Goal: Transaction & Acquisition: Purchase product/service

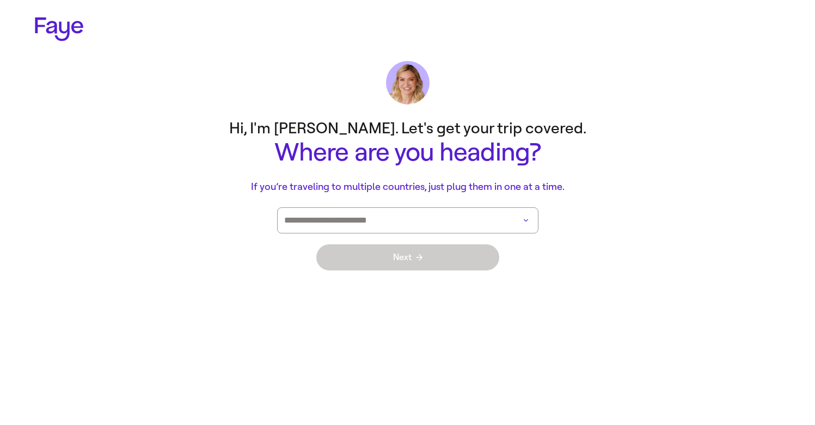
click at [378, 217] on input at bounding box center [392, 220] width 217 height 25
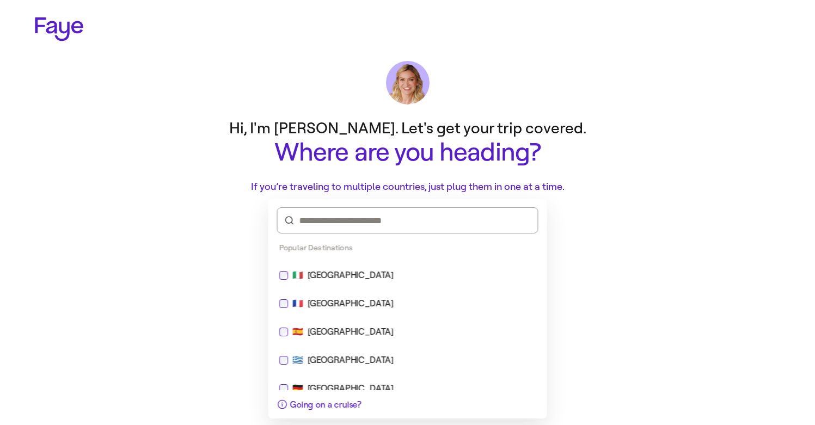
click at [348, 323] on div "🇪🇸 [GEOGRAPHIC_DATA]" at bounding box center [408, 332] width 270 height 26
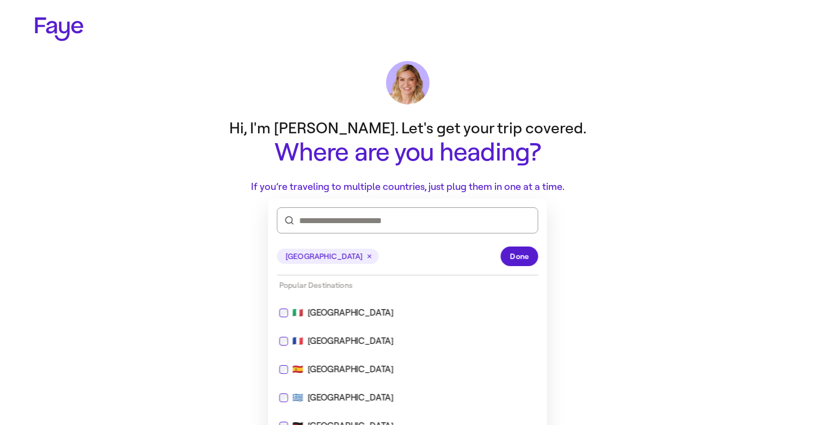
click at [497, 253] on div "[GEOGRAPHIC_DATA] Done" at bounding box center [407, 257] width 261 height 38
click at [510, 253] on span "Done" at bounding box center [519, 256] width 19 height 11
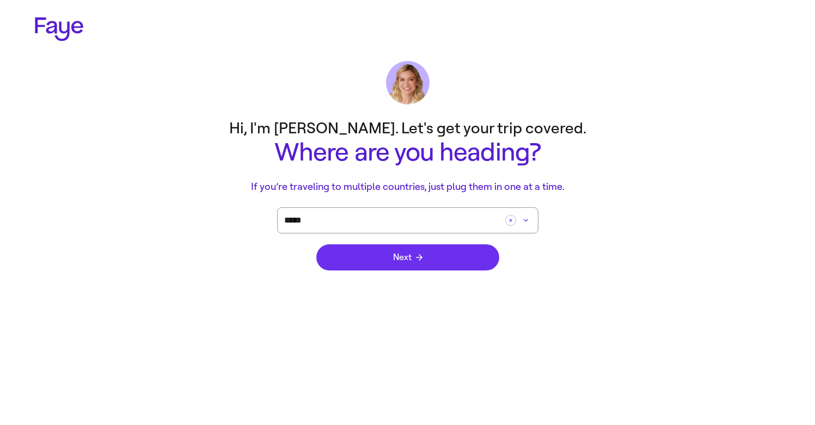
click at [455, 250] on button "Next" at bounding box center [407, 257] width 183 height 26
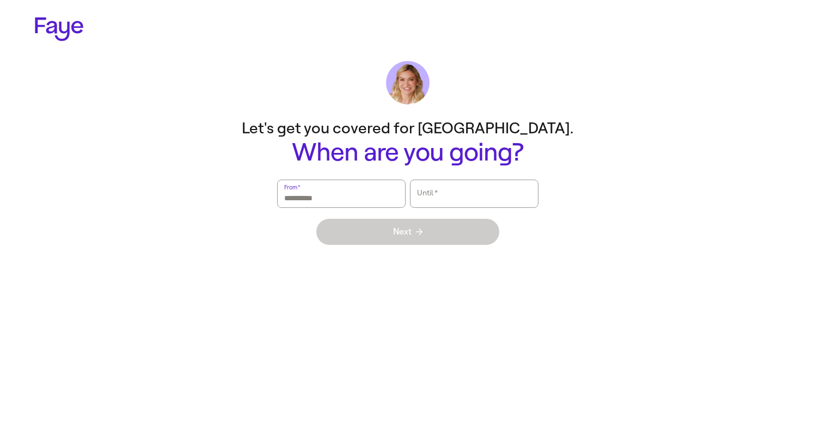
click at [364, 199] on input "From   *" at bounding box center [341, 193] width 114 height 25
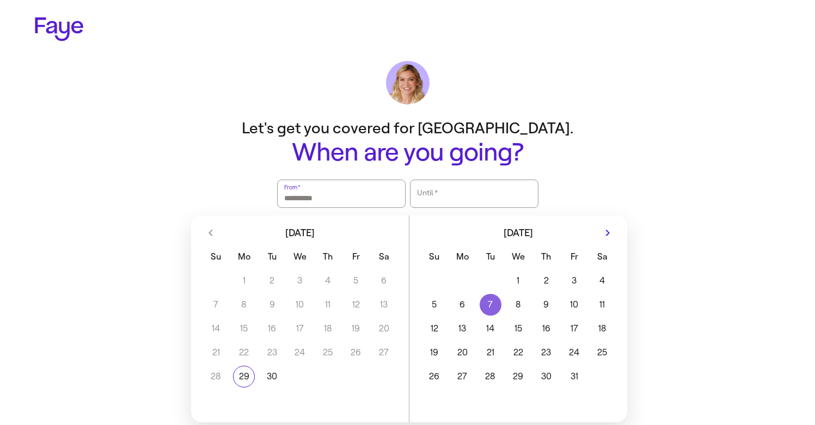
click at [490, 309] on button "7" at bounding box center [490, 305] width 28 height 22
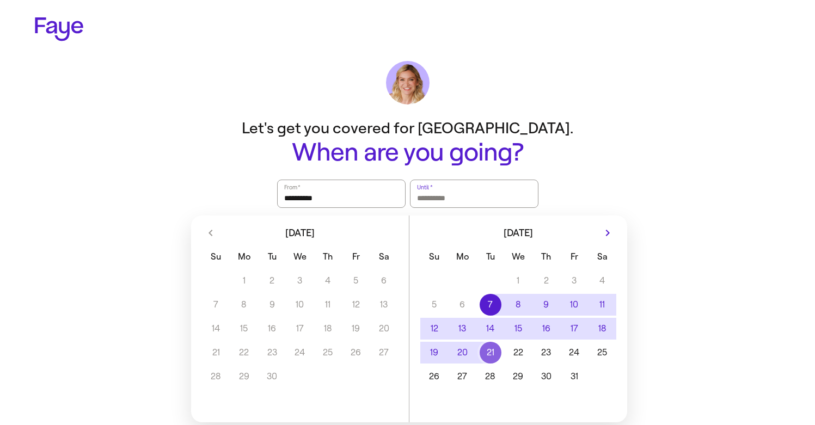
click at [493, 344] on button "21" at bounding box center [490, 353] width 28 height 22
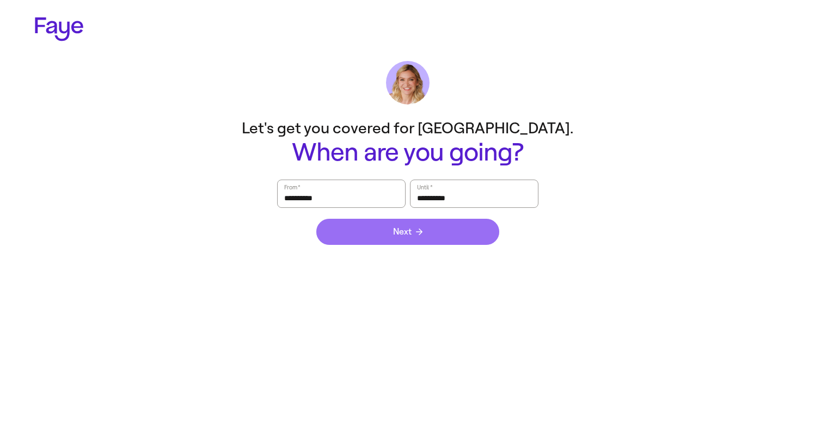
click at [450, 227] on button "Next" at bounding box center [407, 232] width 183 height 26
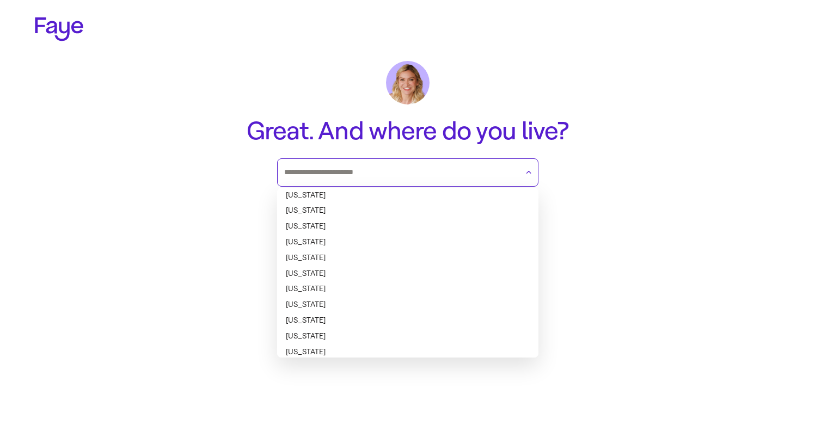
click at [413, 172] on input "text" at bounding box center [401, 172] width 234 height 16
click at [427, 277] on li "[US_STATE]" at bounding box center [407, 274] width 261 height 16
type input "********"
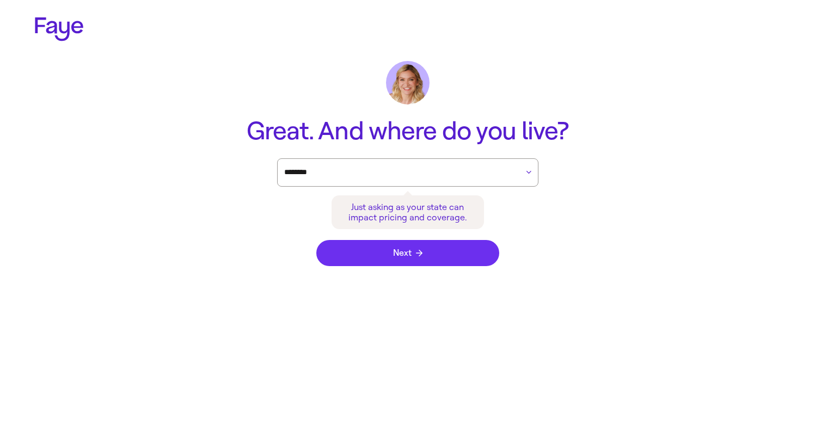
click at [427, 254] on button "Next" at bounding box center [407, 253] width 183 height 26
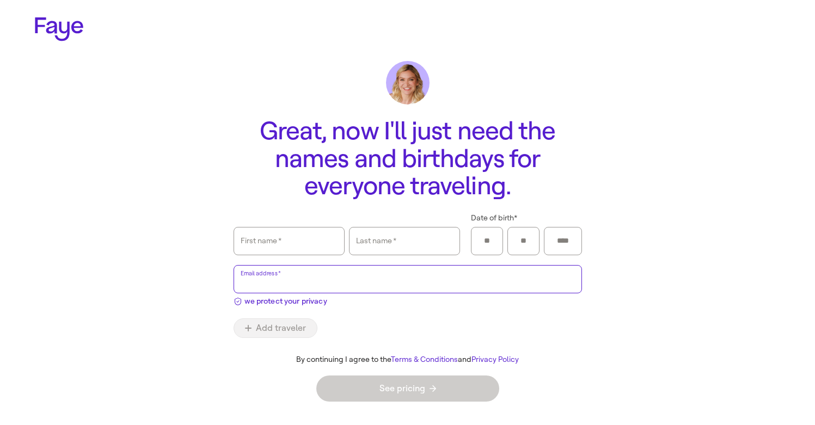
click at [265, 289] on input "Email address   *" at bounding box center [408, 279] width 334 height 25
